Goal: Obtain resource: Download file/media

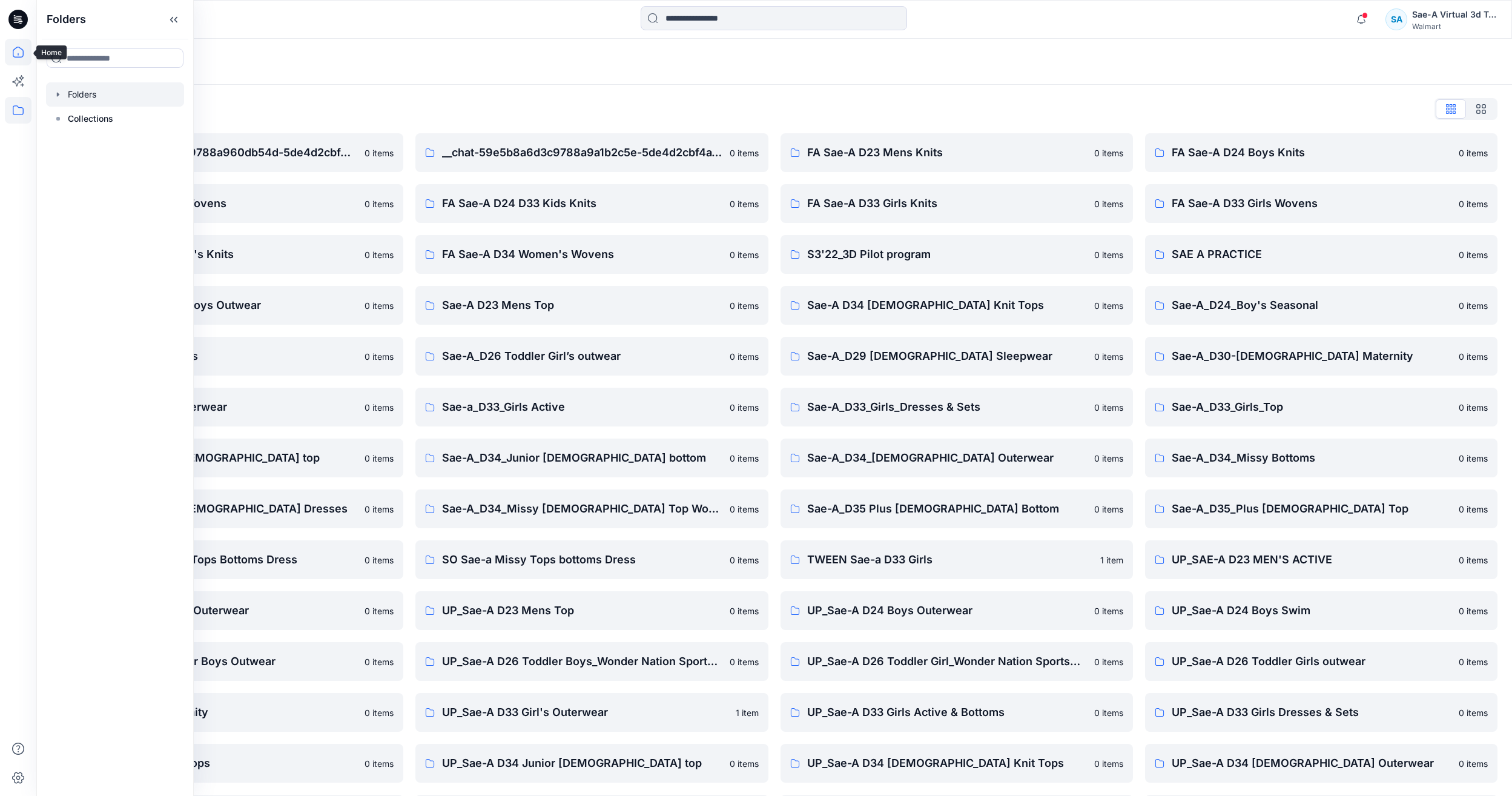
click at [19, 53] on icon at bounding box center [18, 52] width 27 height 27
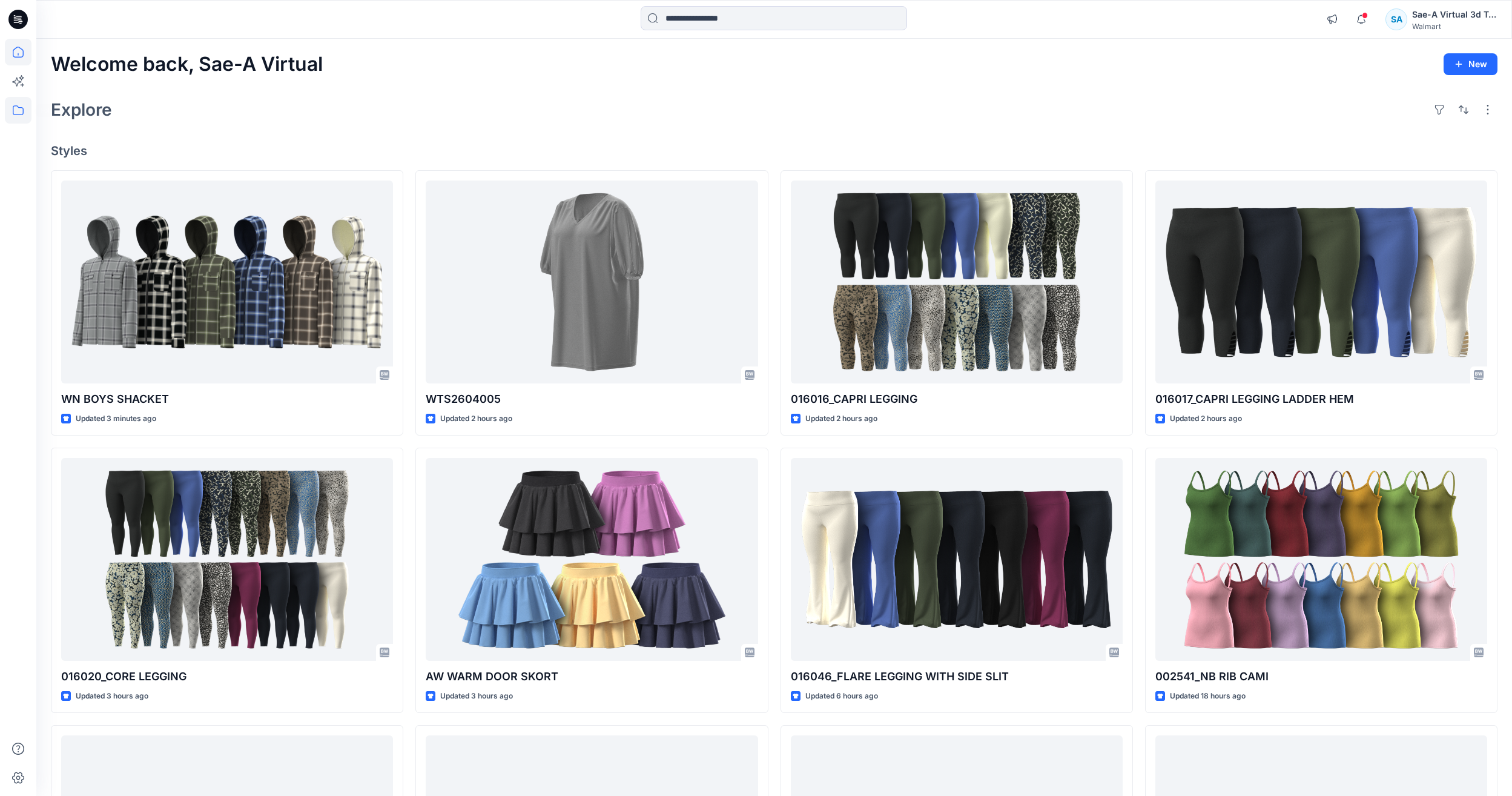
click at [23, 118] on icon at bounding box center [18, 110] width 27 height 27
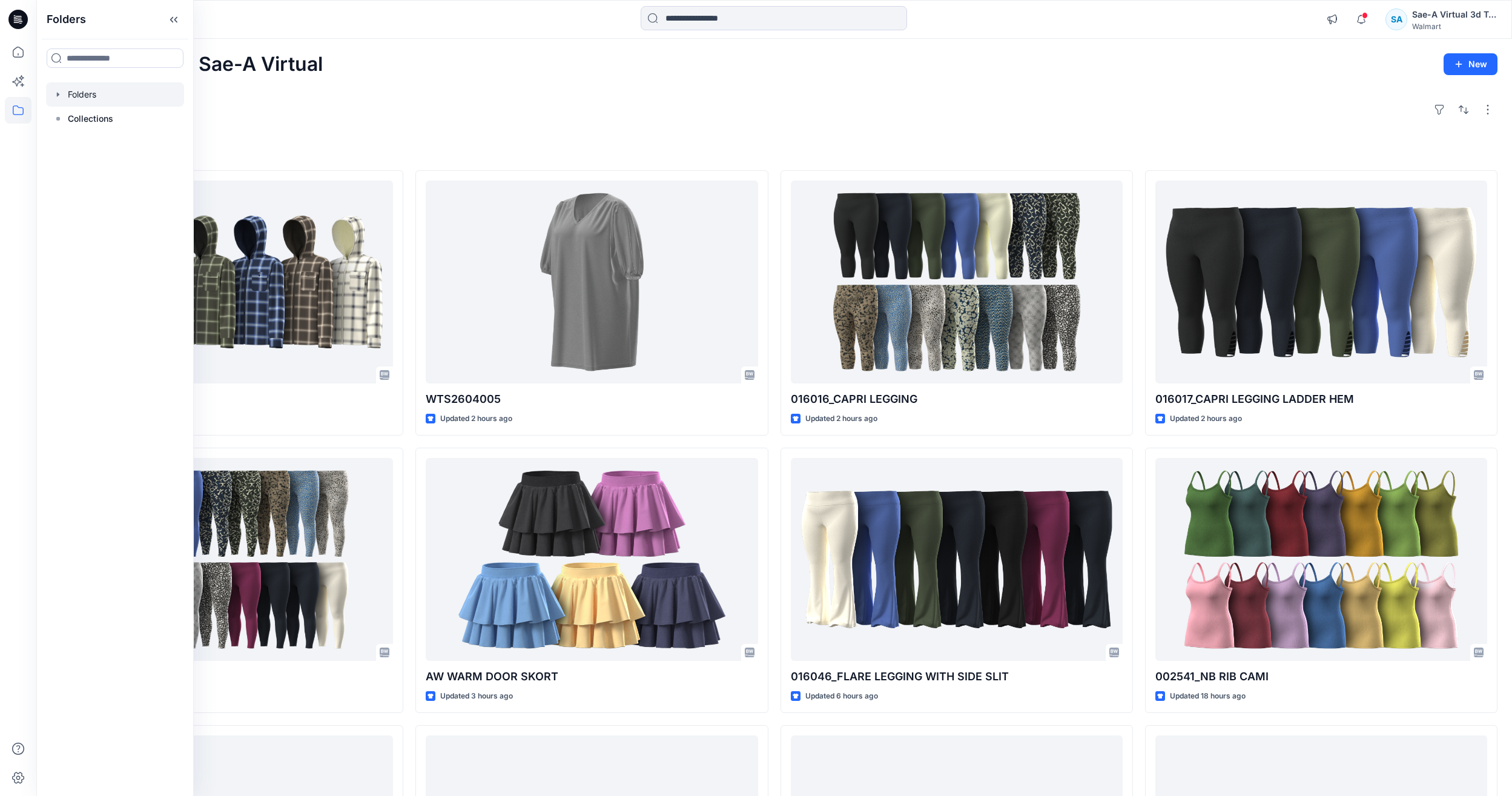
click at [103, 83] on div at bounding box center [115, 95] width 138 height 24
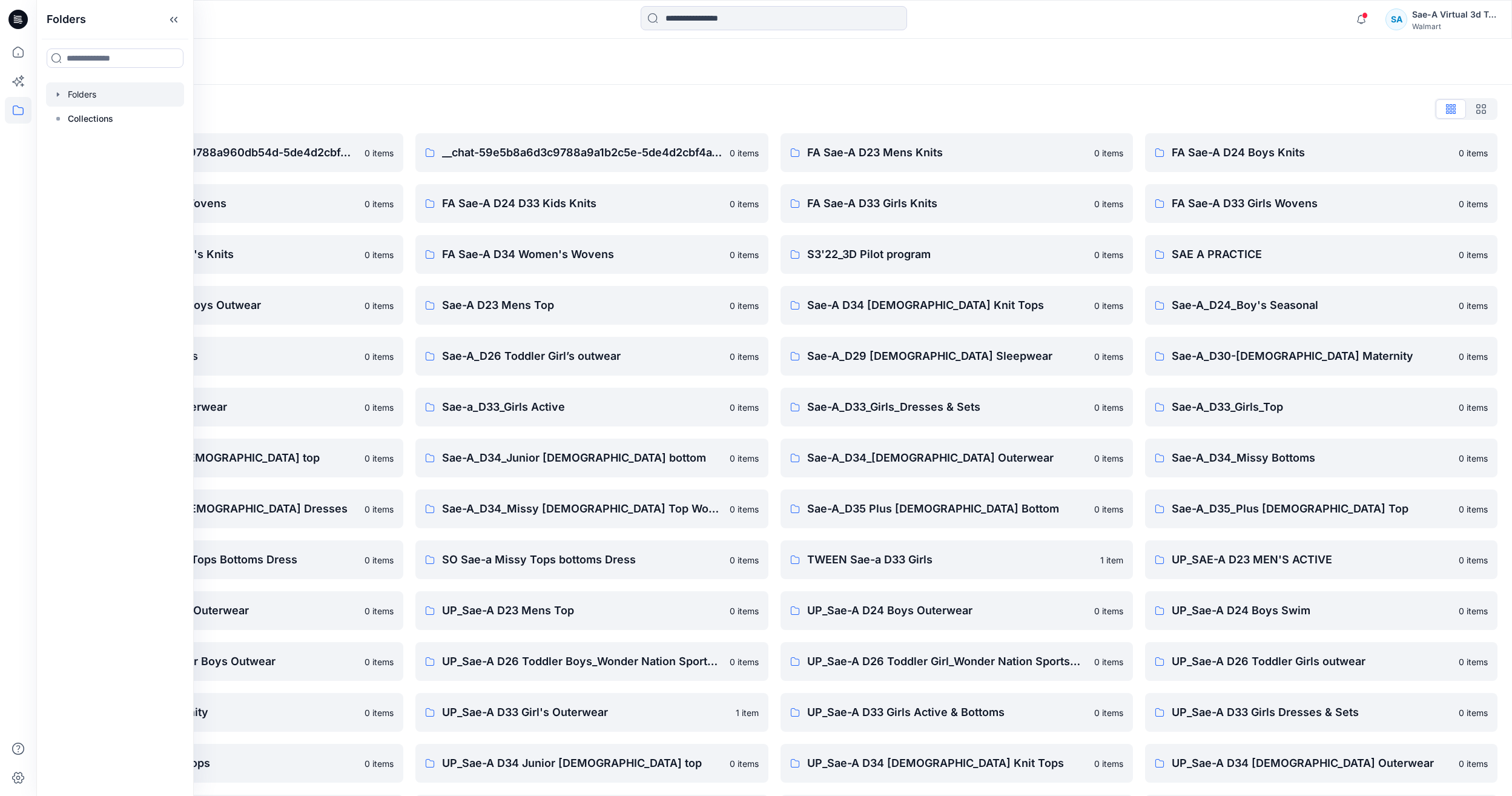
click at [456, 88] on div "Folders List __chat-59a04e34d3c9788a960db54d-5de4d2cbf4a15c049b303e7a 0 items F…" at bounding box center [774, 492] width 1476 height 814
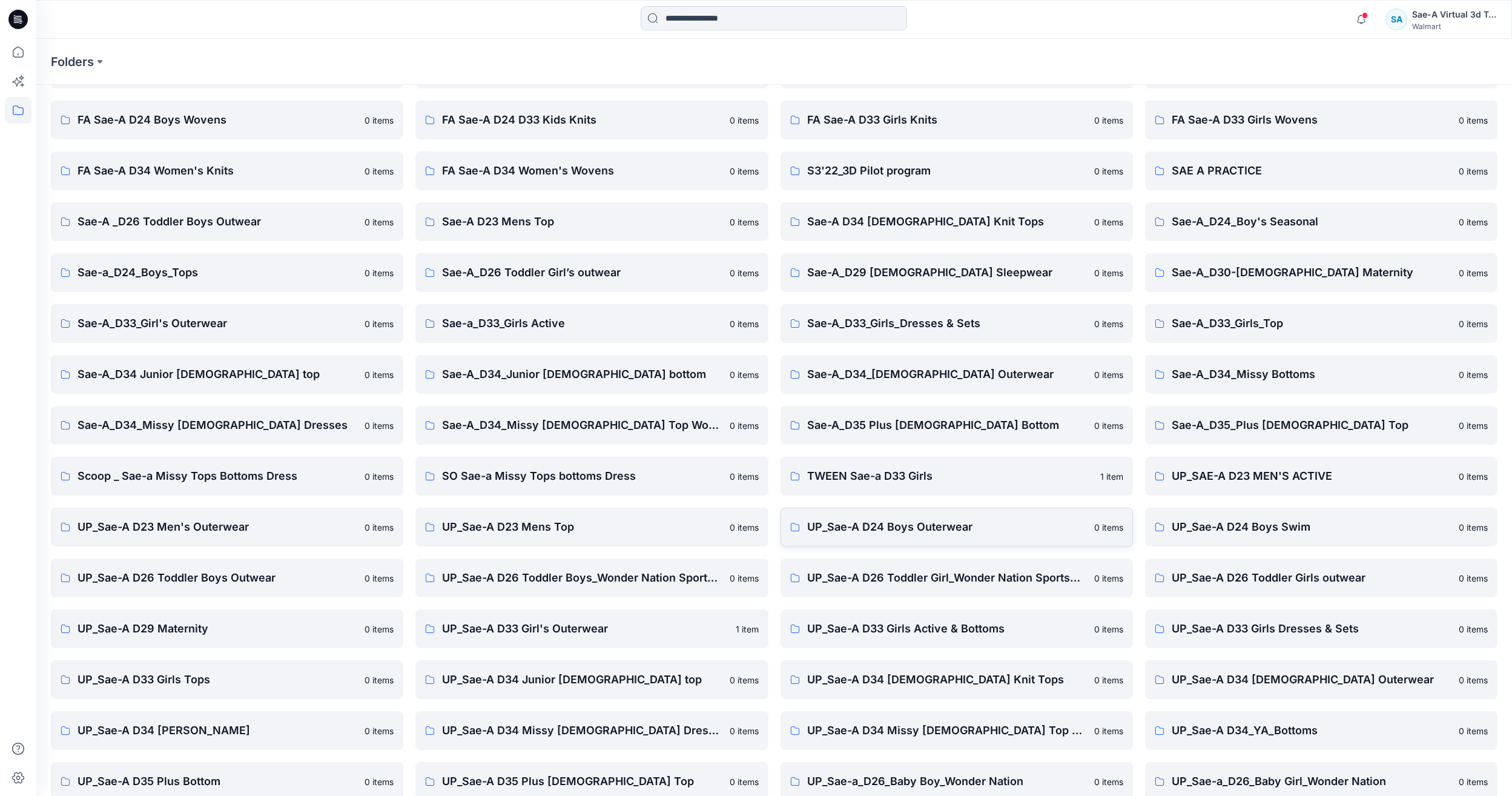
scroll to position [103, 0]
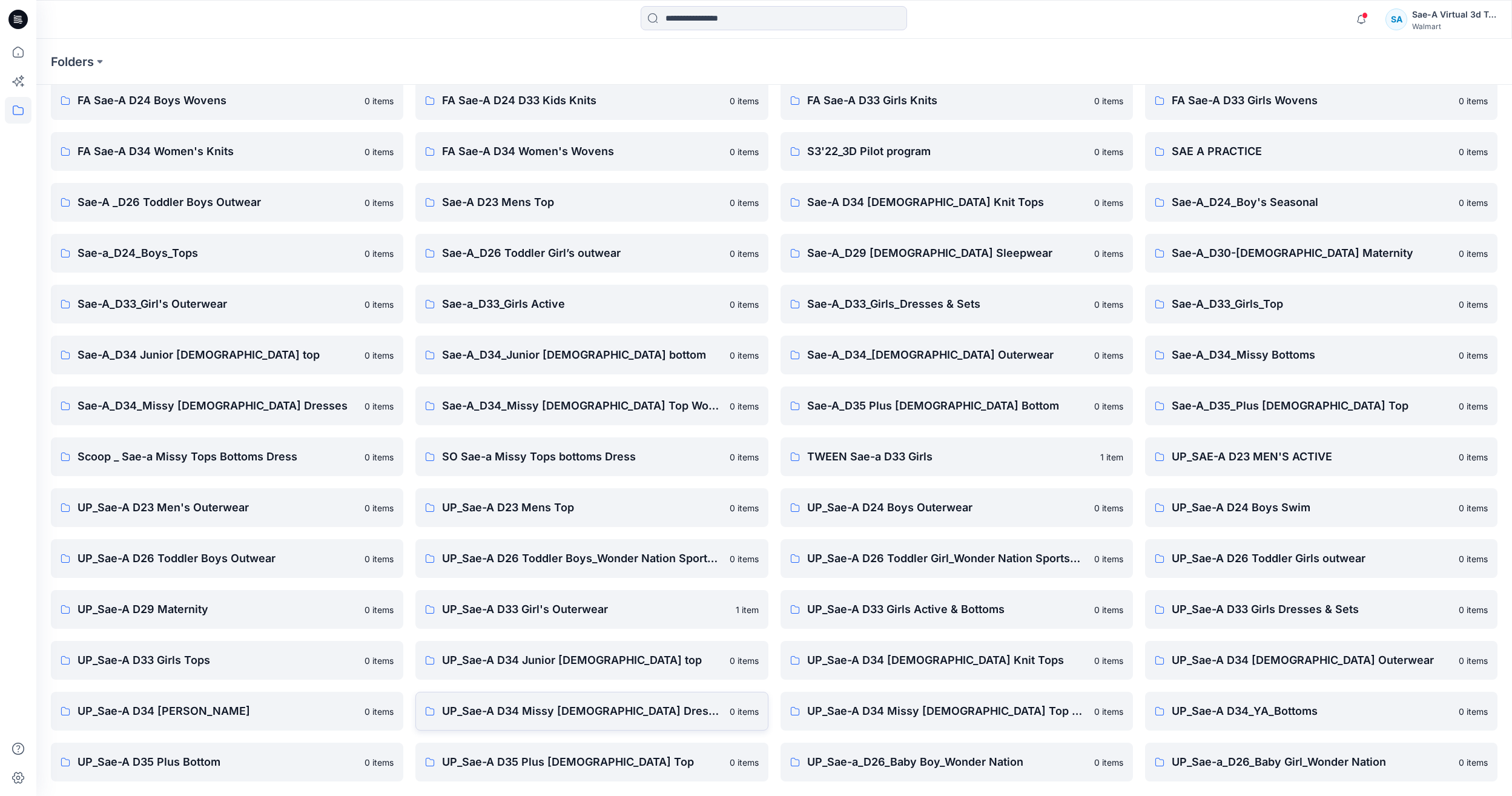
click at [552, 712] on p "UP_Sae-A D34 Missy Ladies Dresses" at bounding box center [581, 710] width 280 height 17
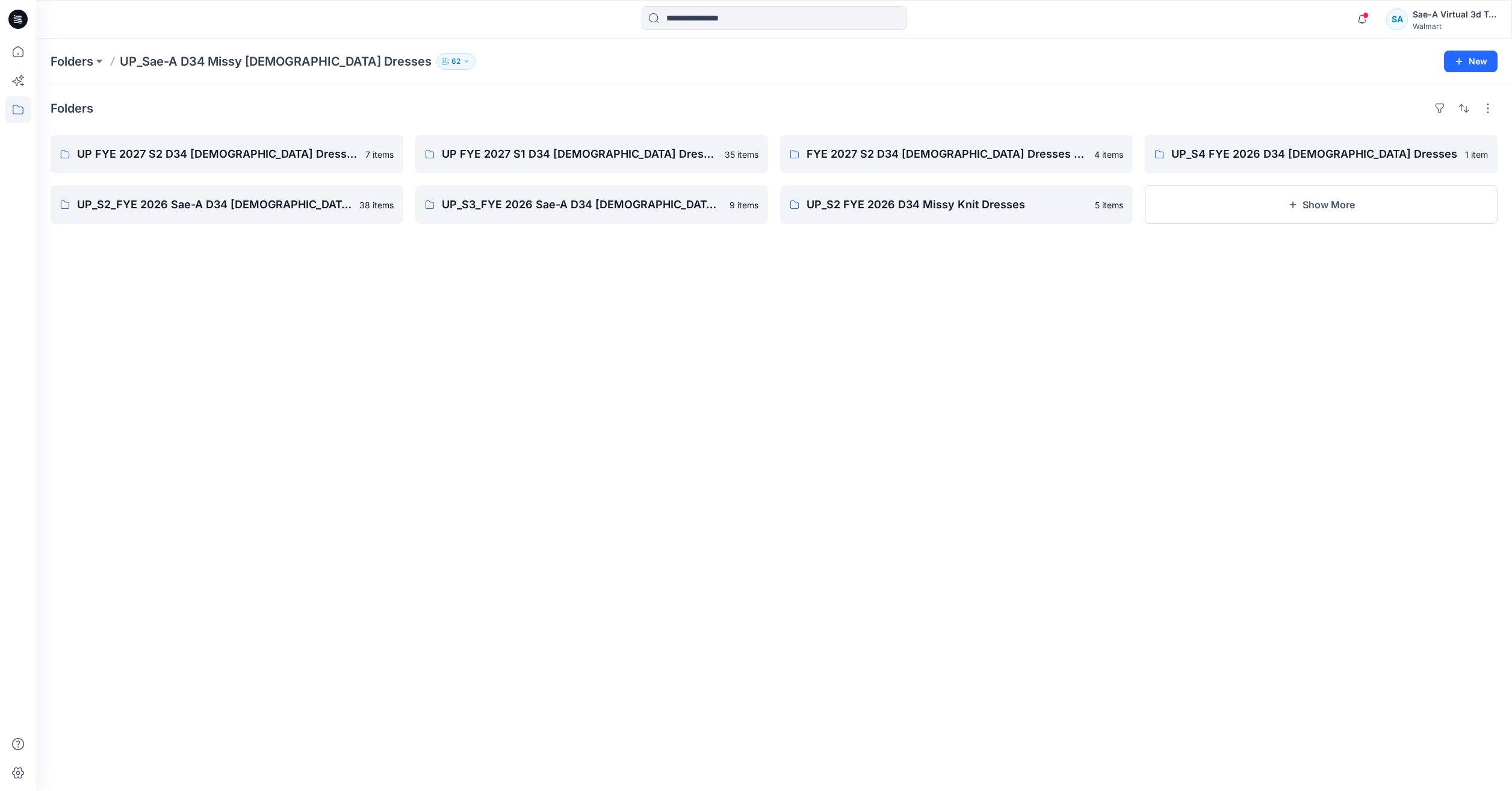
drag, startPoint x: 263, startPoint y: 282, endPoint x: 277, endPoint y: 282, distance: 14.0
click at [263, 282] on div "Folders UP FYE 2027 S2 D34 Ladies Dresses 7 items UP_S2_FYE 2026 Sae-A D34 LADI…" at bounding box center [773, 437] width 1476 height 707
click at [1475, 759] on div "Folders UP FYE 2027 S2 D34 Ladies Dresses 7 items UP_S2_FYE 2026 Sae-A D34 LADI…" at bounding box center [773, 437] width 1476 height 707
click at [21, 56] on icon at bounding box center [18, 52] width 11 height 11
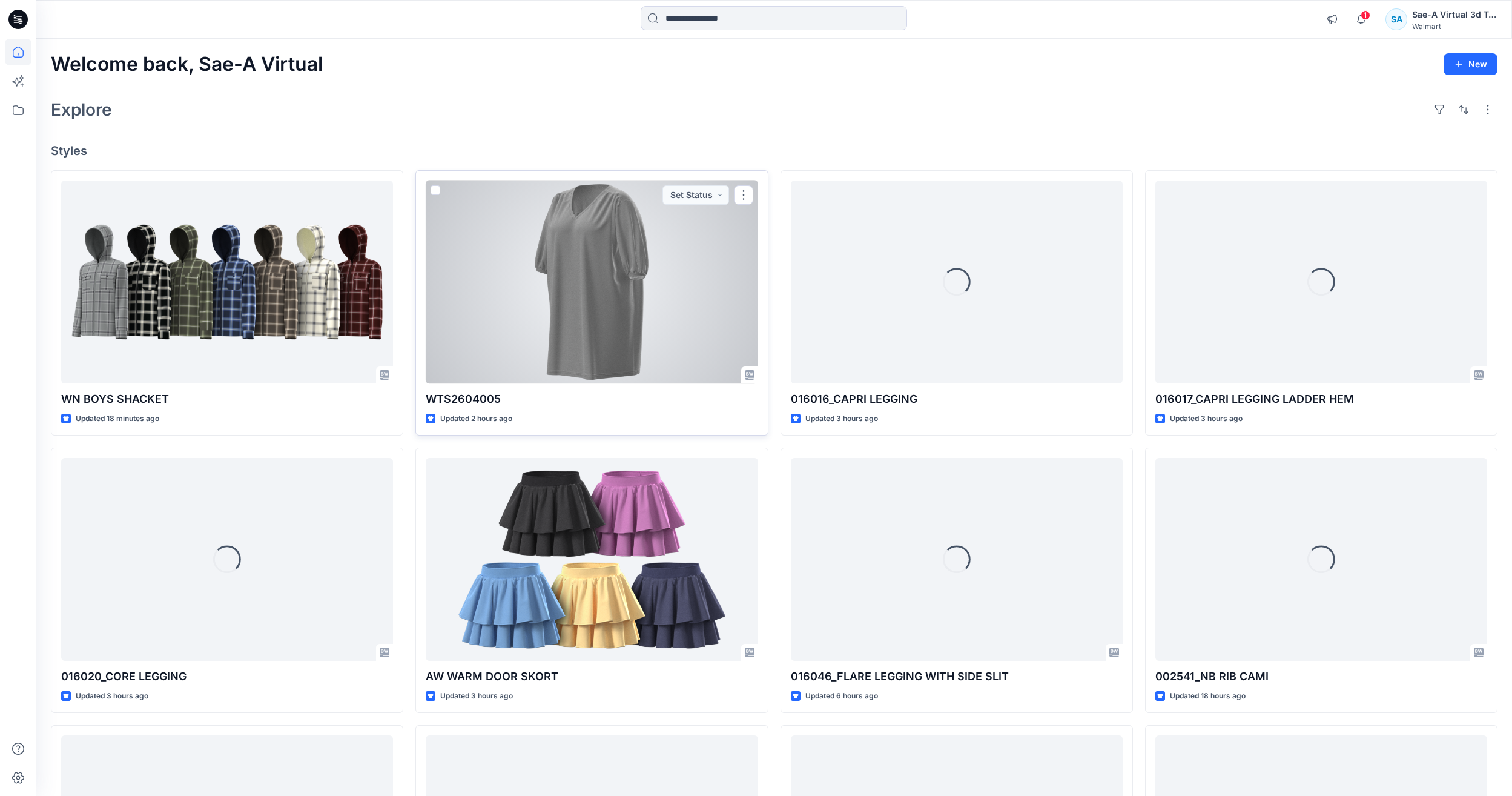
click at [572, 331] on div at bounding box center [591, 281] width 332 height 202
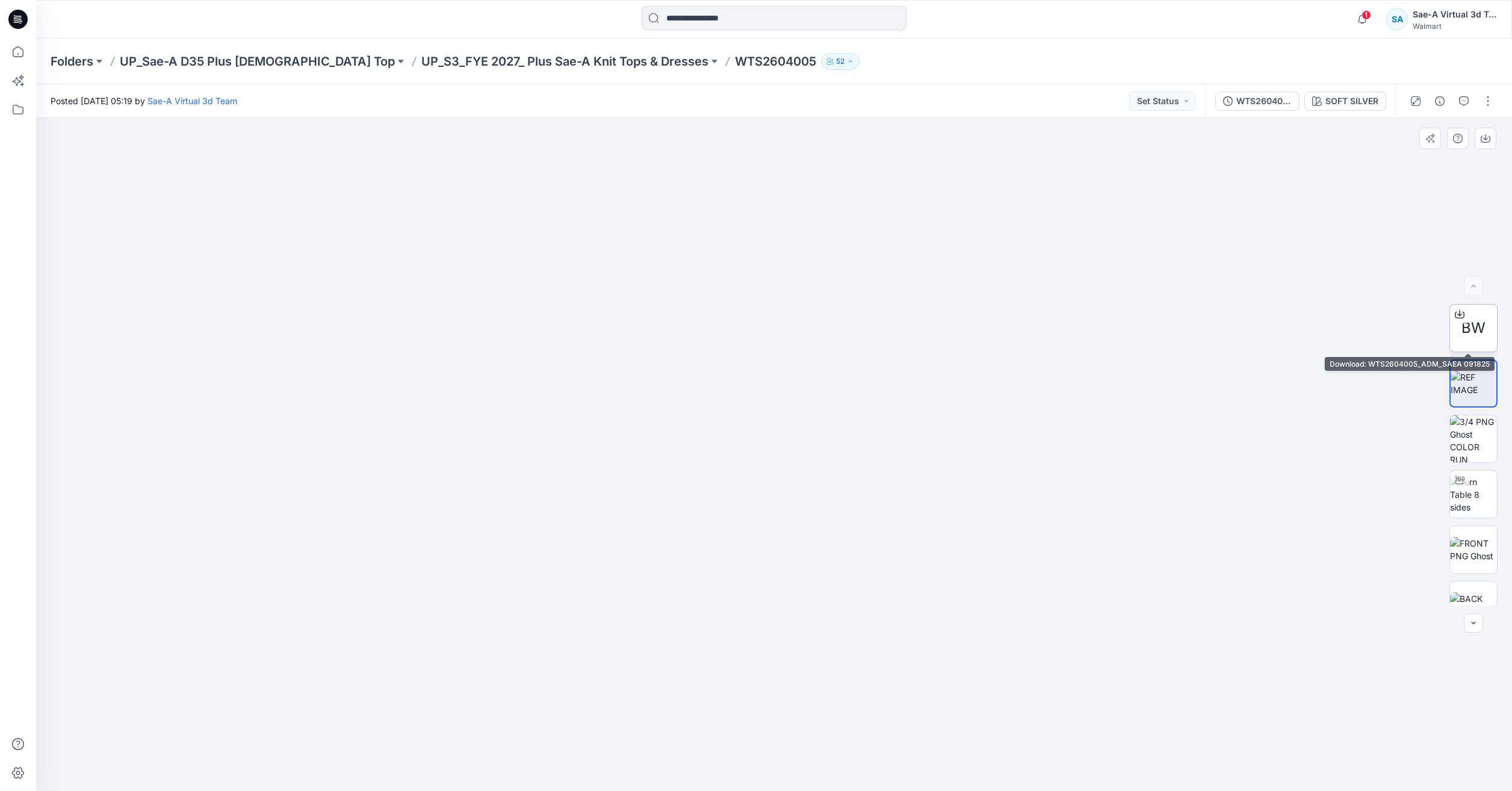
click at [1482, 324] on span "BW" at bounding box center [1473, 328] width 24 height 22
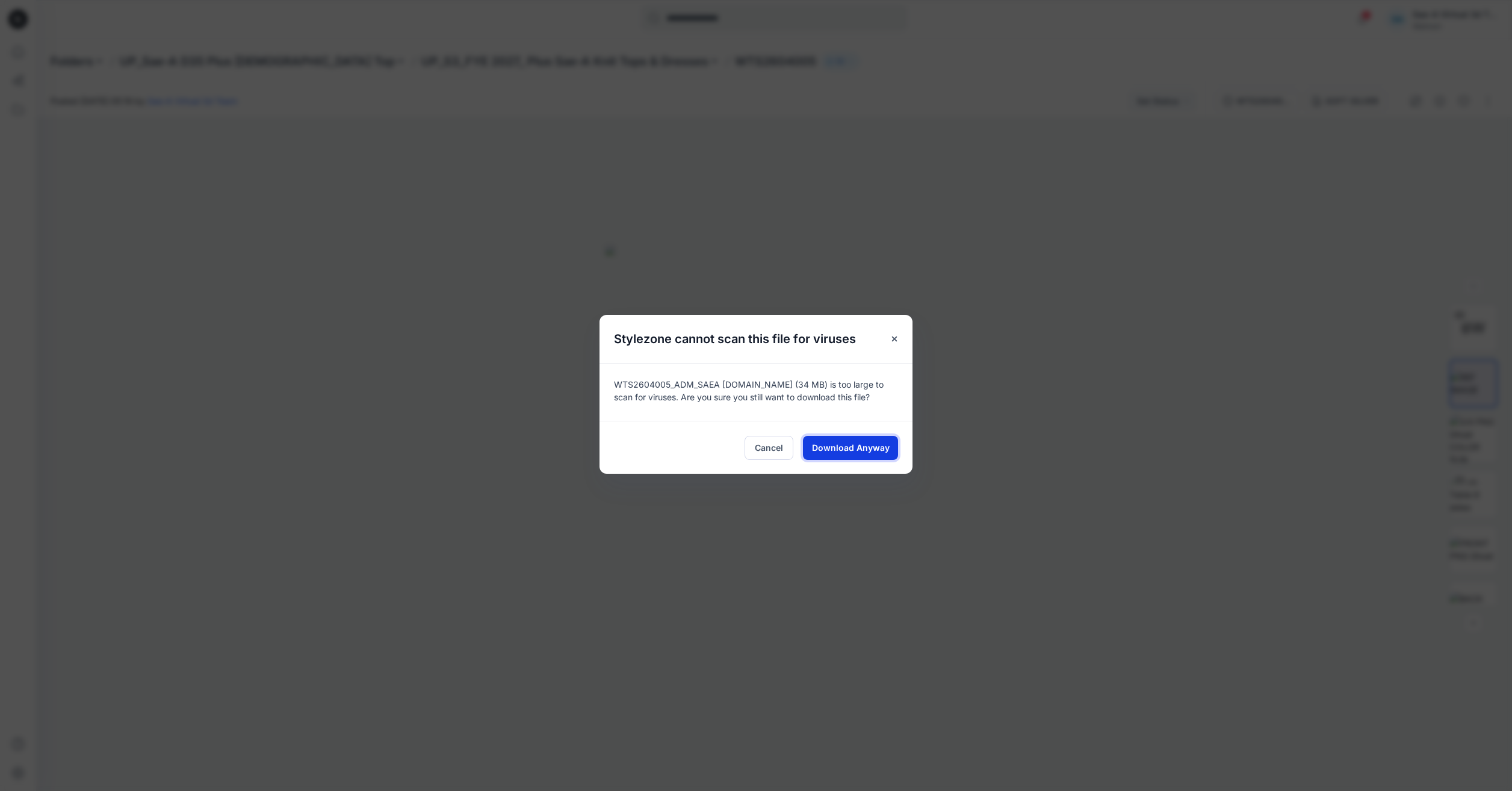
click at [879, 453] on span "Download Anyway" at bounding box center [851, 447] width 77 height 13
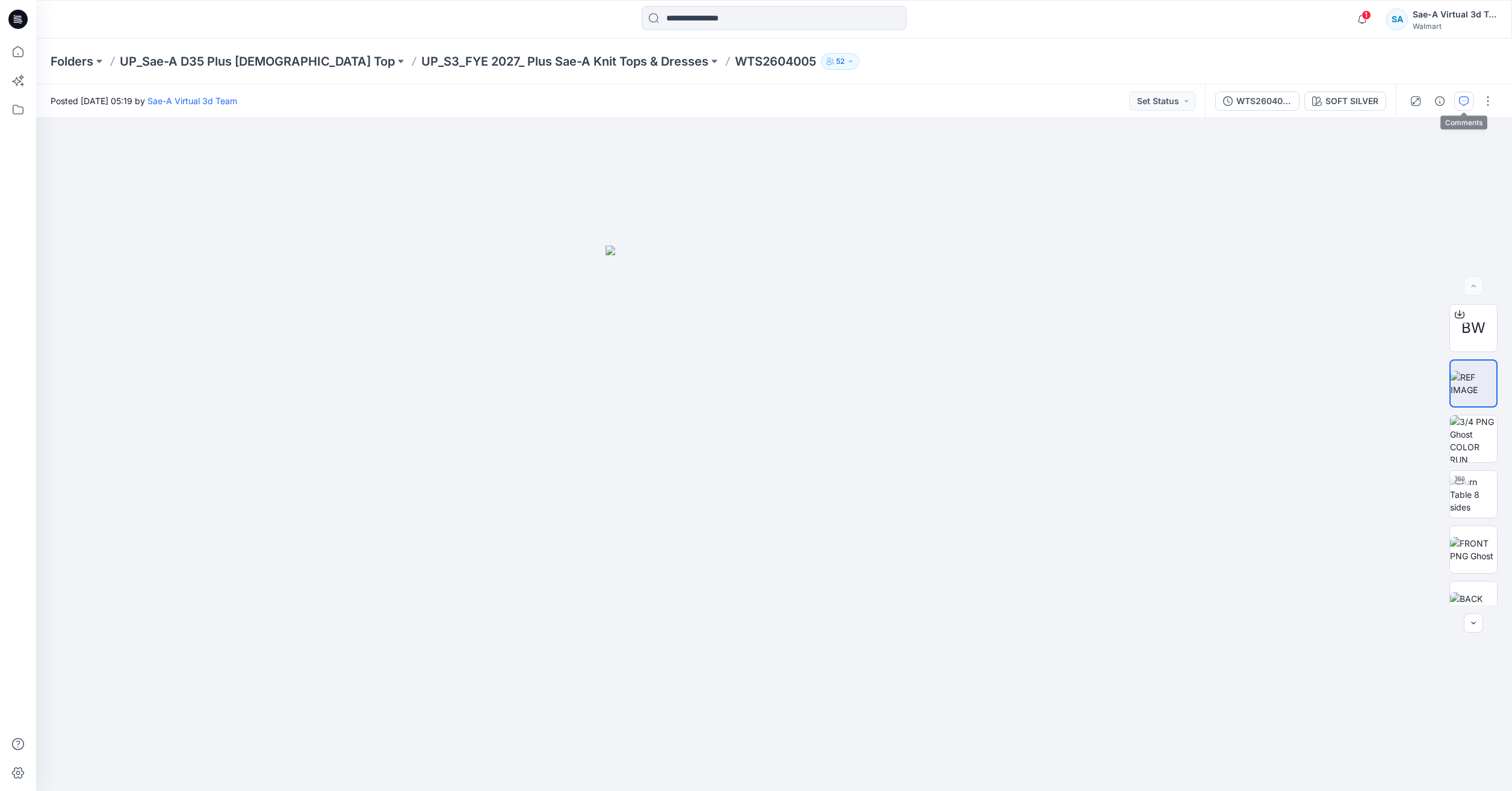
click at [1472, 103] on button "button" at bounding box center [1463, 100] width 19 height 19
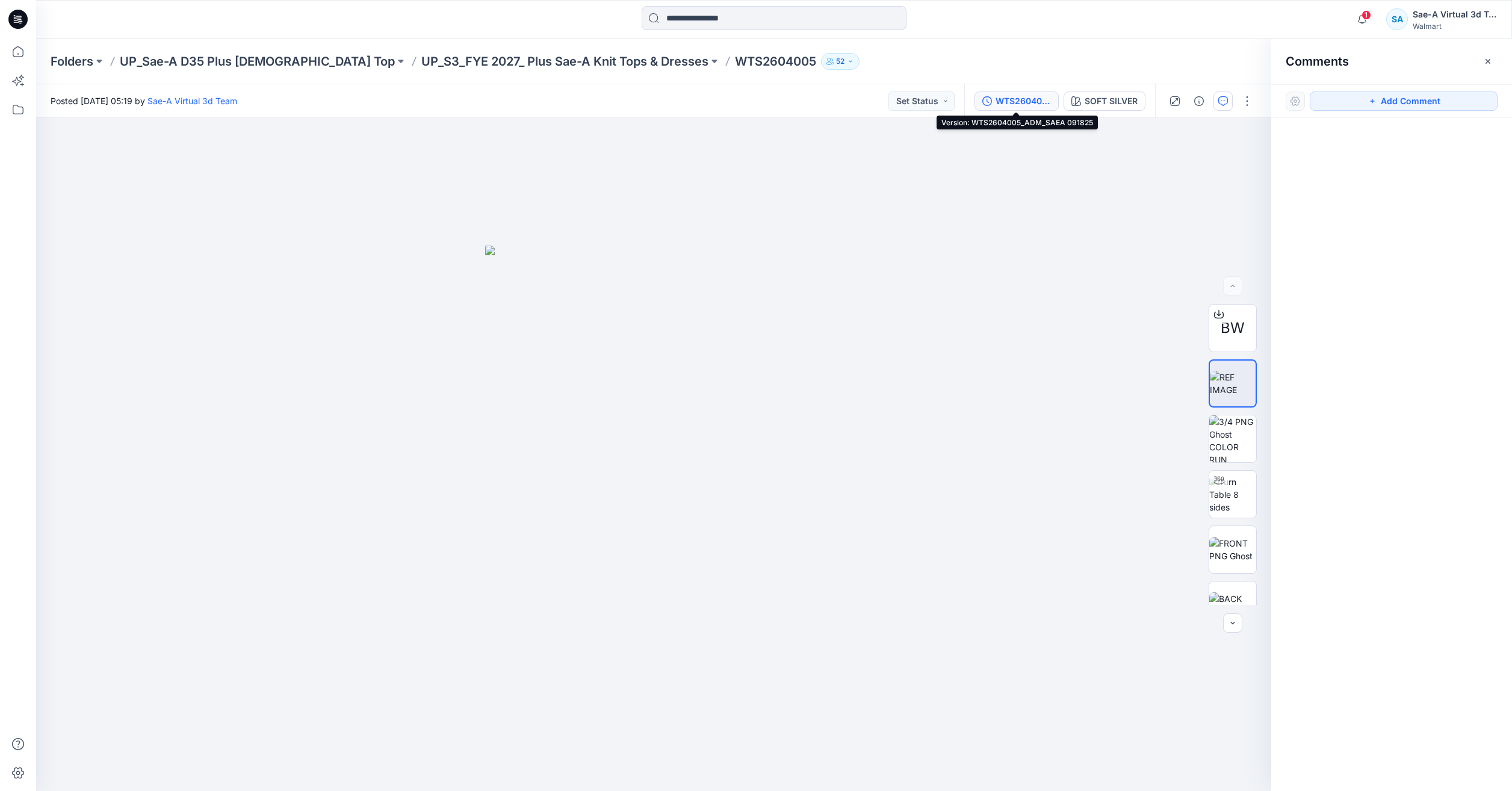
click at [998, 95] on div "WTS2604005_ADM_SAEA 091825" at bounding box center [1023, 100] width 56 height 13
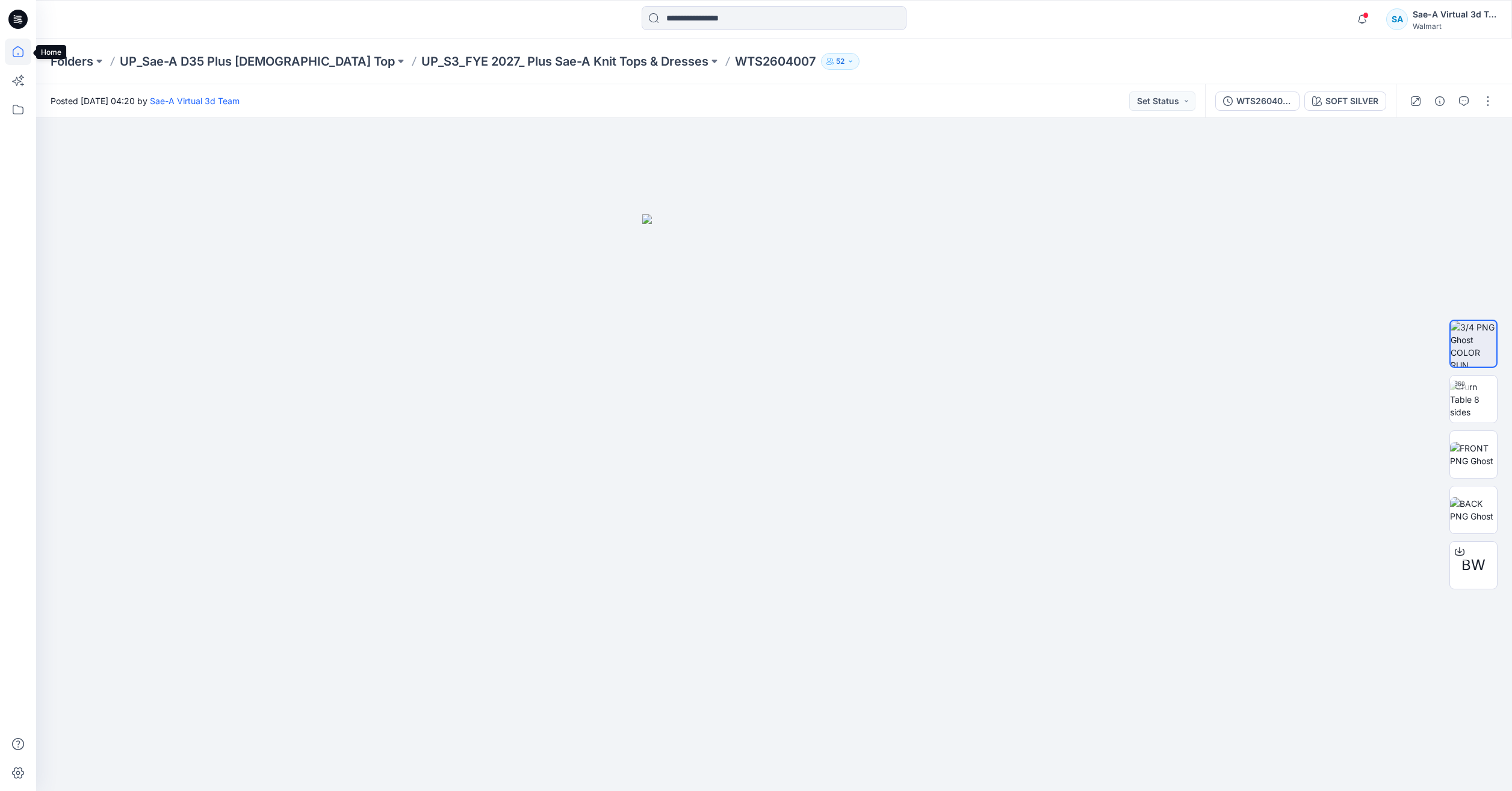
click at [20, 52] on icon at bounding box center [18, 52] width 27 height 27
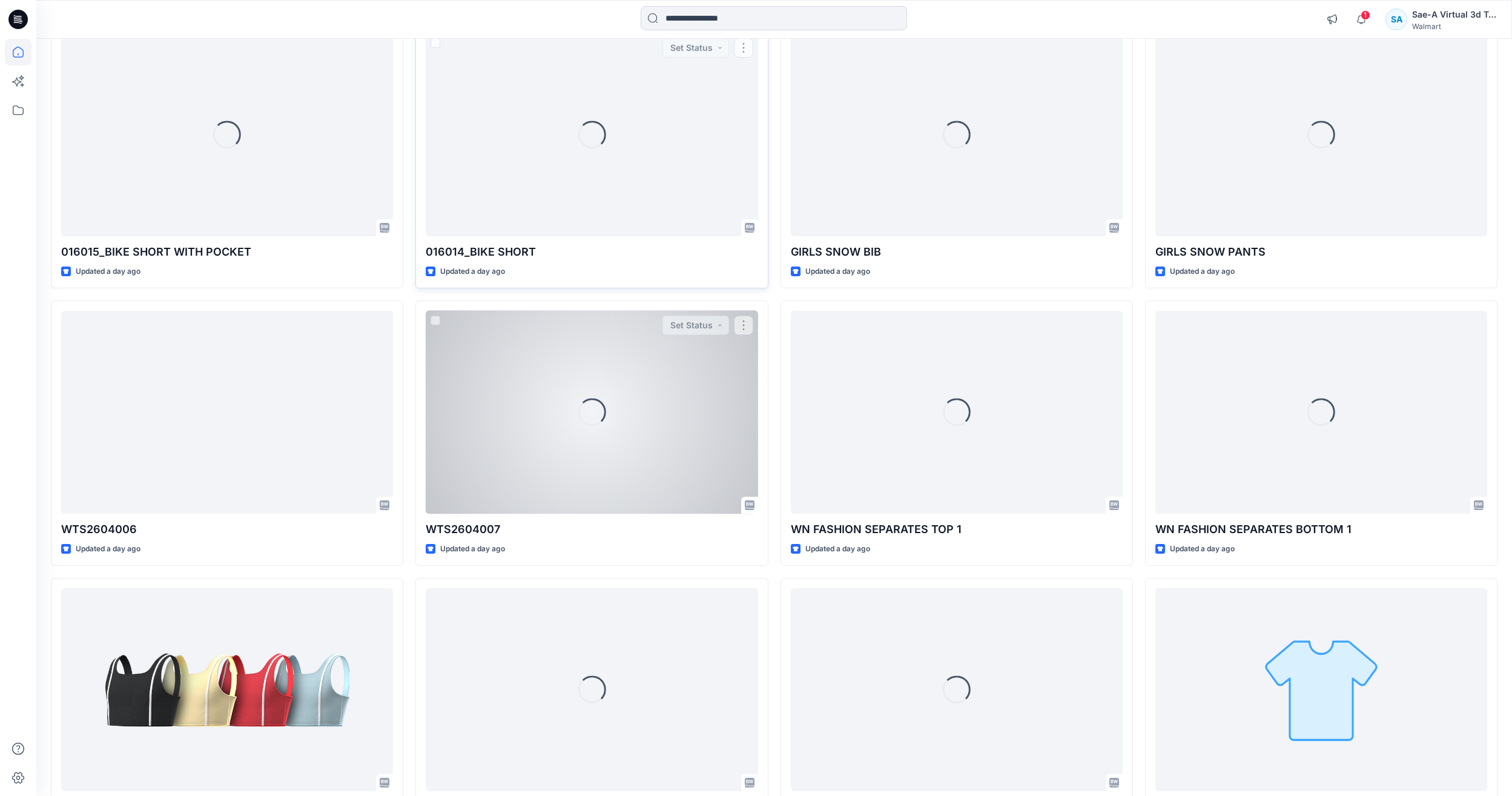
scroll to position [1040, 0]
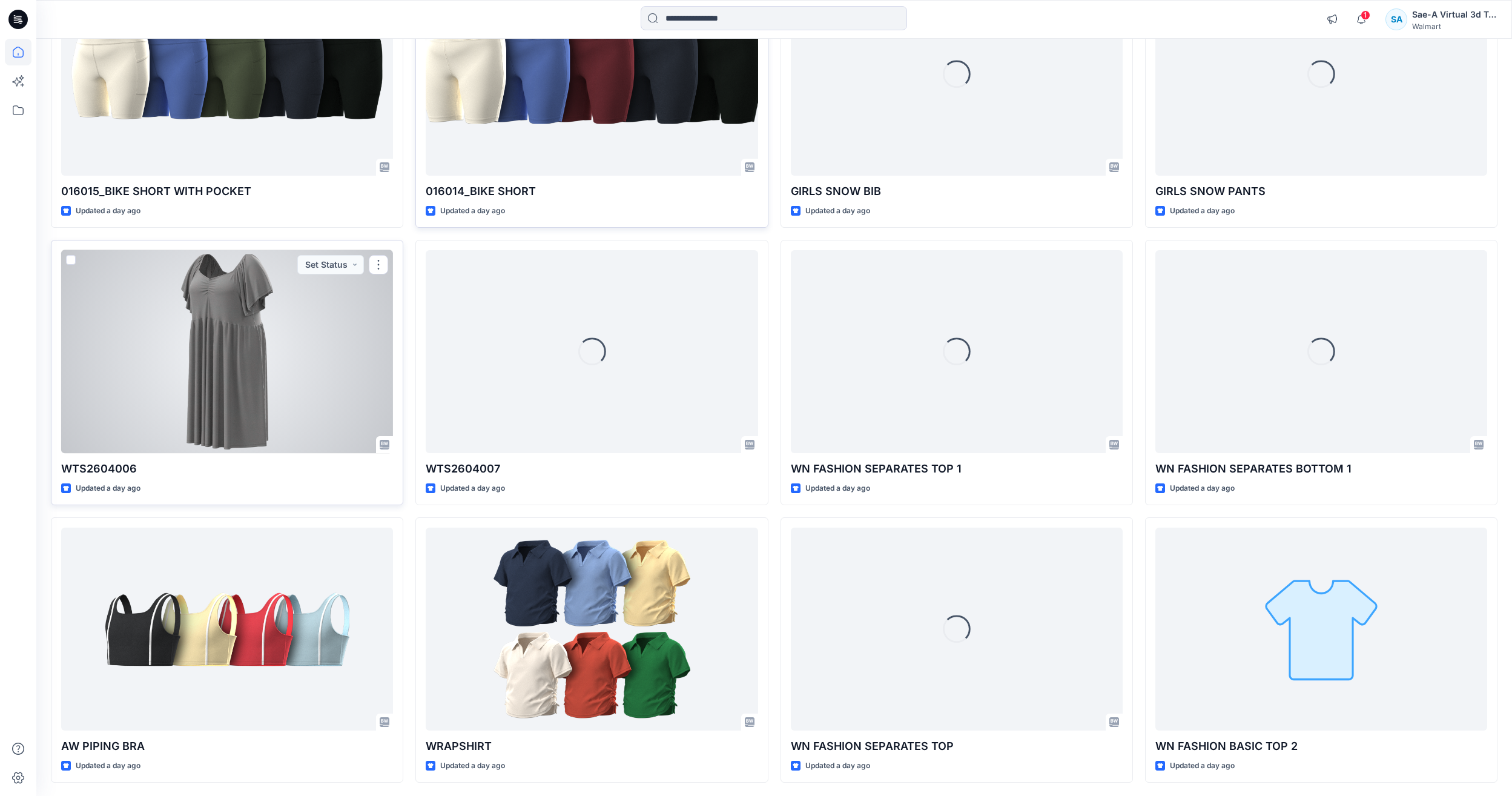
click at [199, 406] on div at bounding box center [226, 351] width 332 height 202
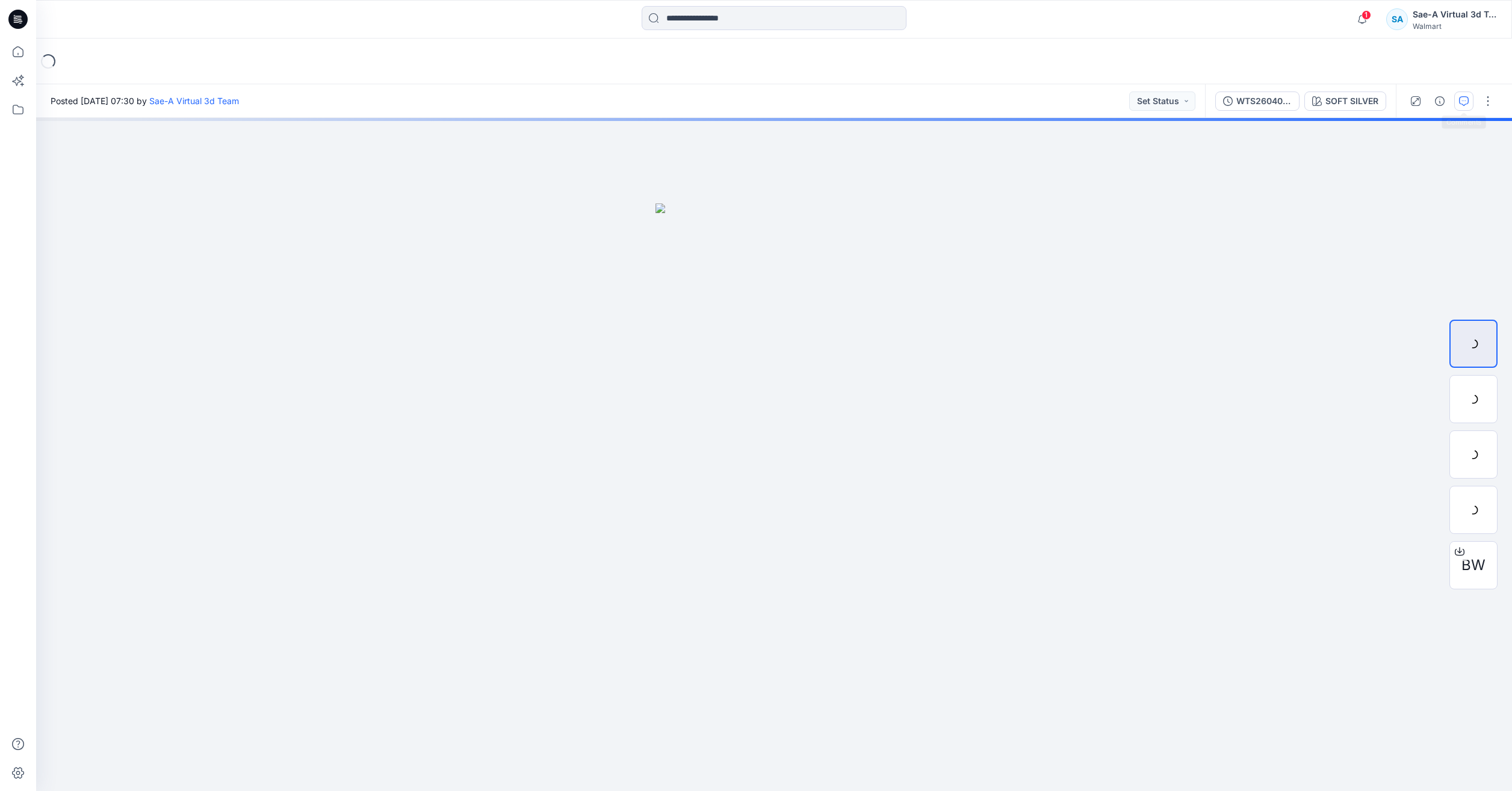
click at [1470, 103] on button "button" at bounding box center [1463, 100] width 19 height 19
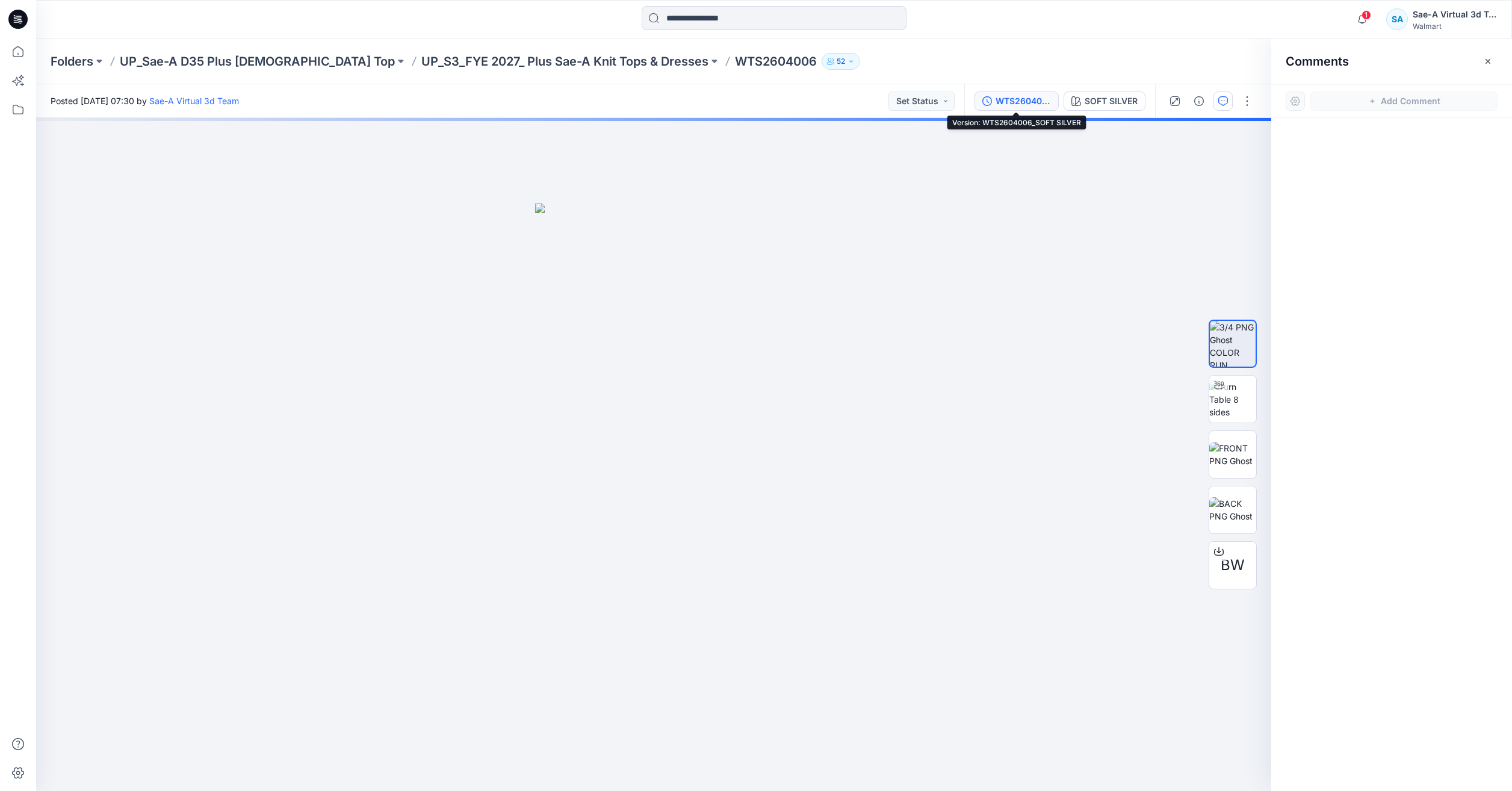
click at [998, 101] on div "WTS2604006_SOFT SILVER" at bounding box center [1023, 100] width 56 height 13
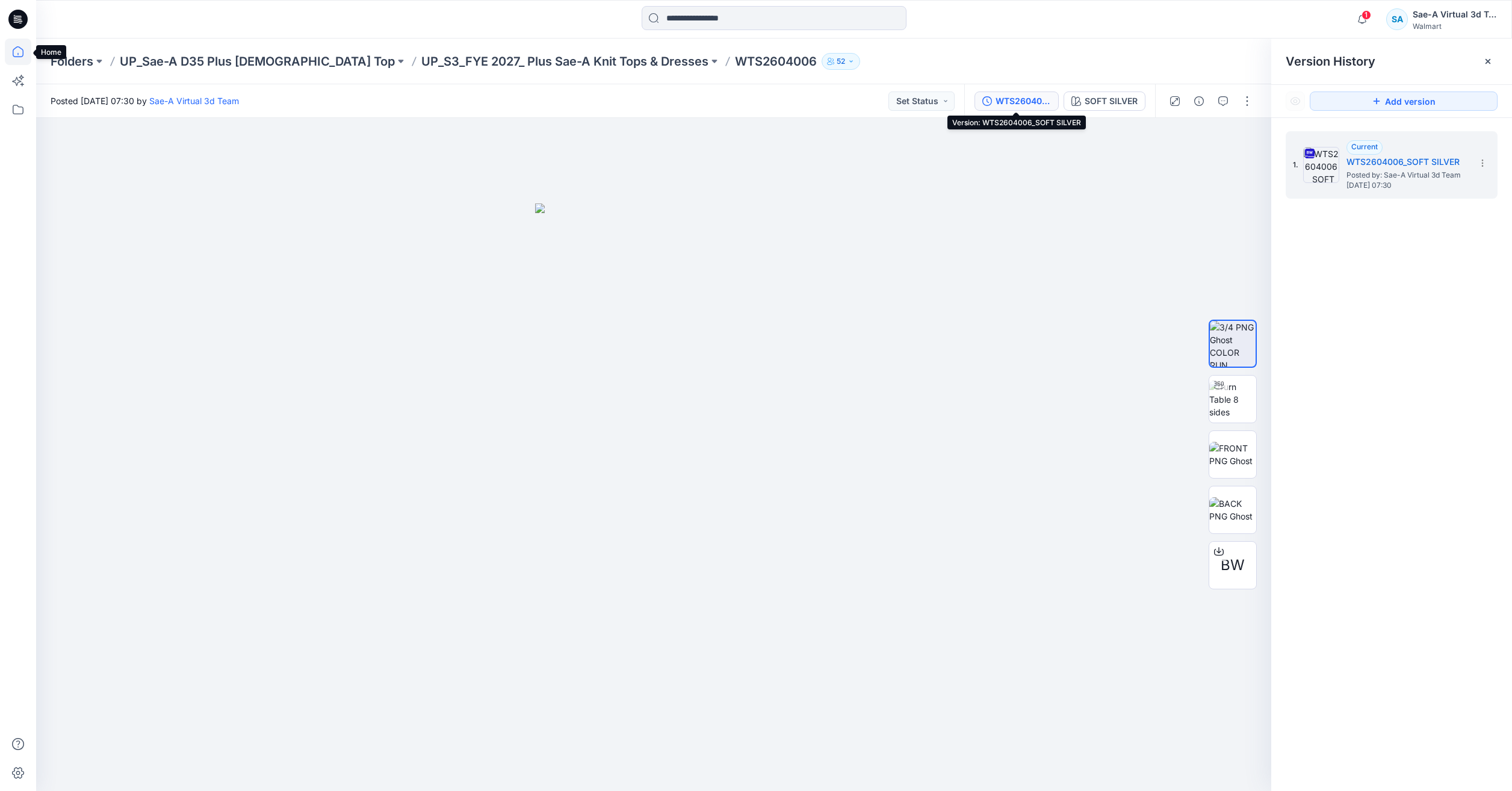
click at [15, 57] on icon at bounding box center [18, 52] width 27 height 27
